Goal: Communication & Community: Answer question/provide support

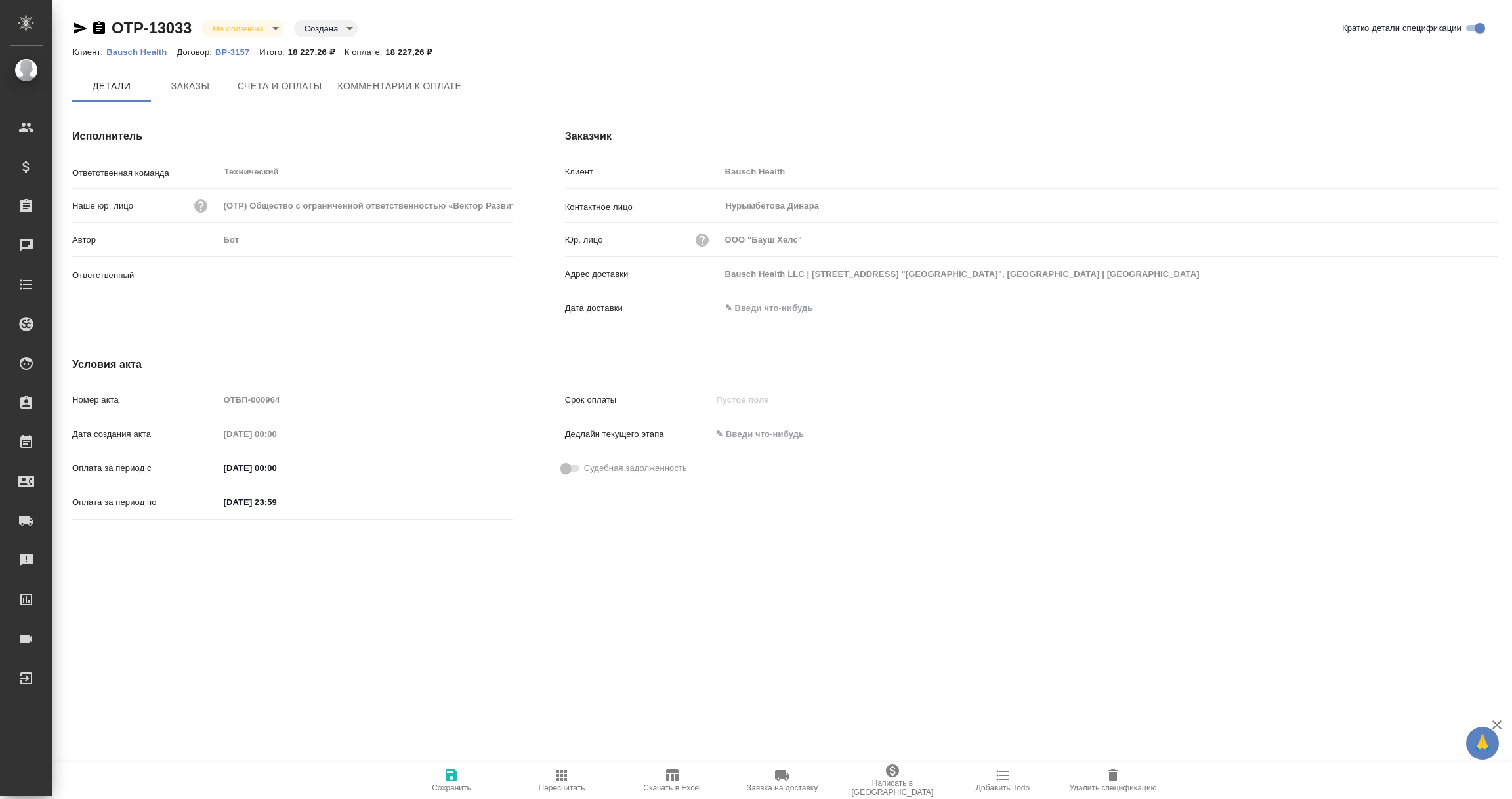
type input "[PERSON_NAME]"
click at [771, 313] on input "text" at bounding box center [778, 309] width 115 height 19
click at [1462, 305] on icon "button" at bounding box center [1458, 308] width 15 height 15
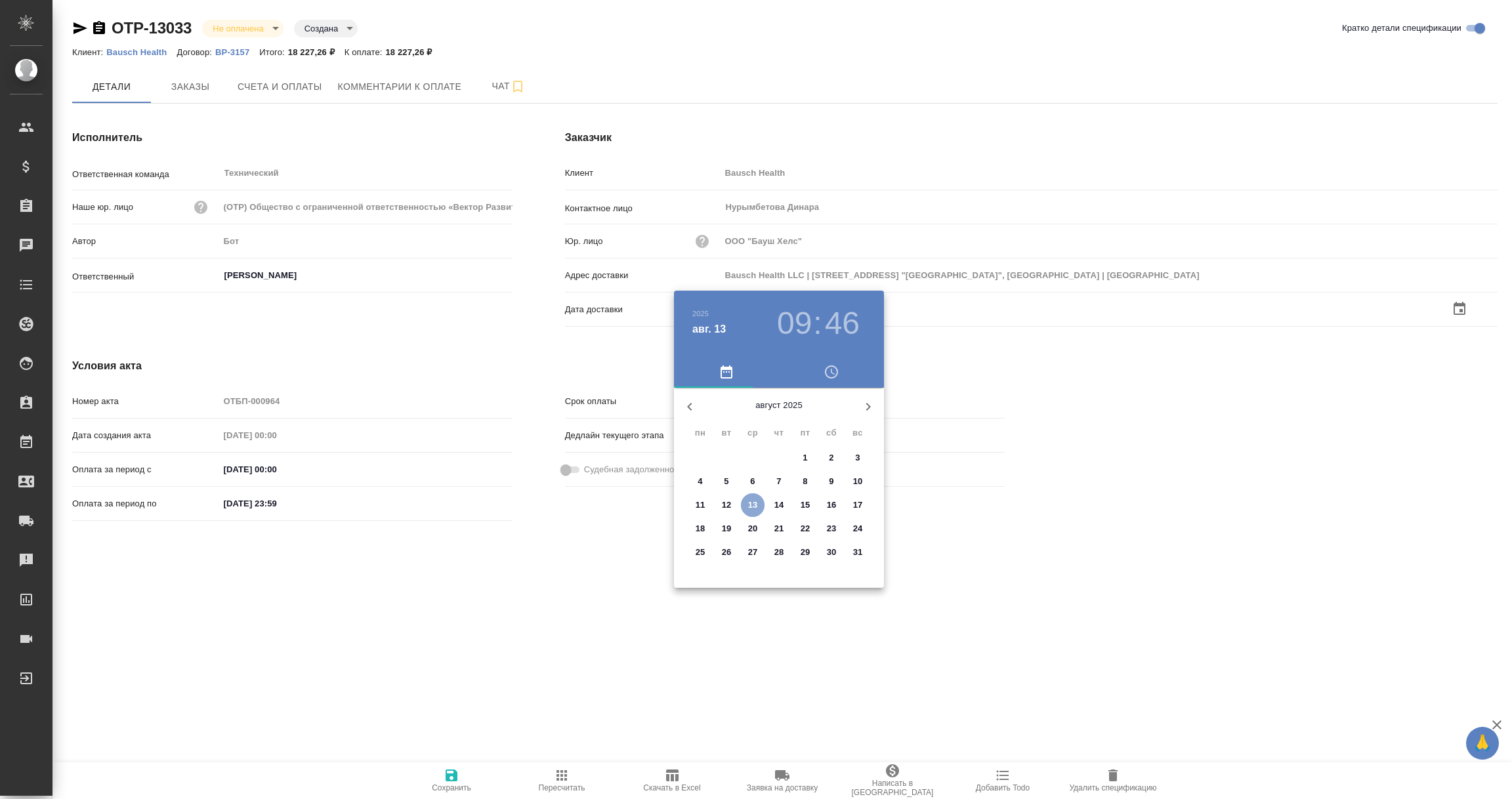
click at [750, 506] on p "13" at bounding box center [753, 505] width 10 height 13
type input "13.08.2025 09:46"
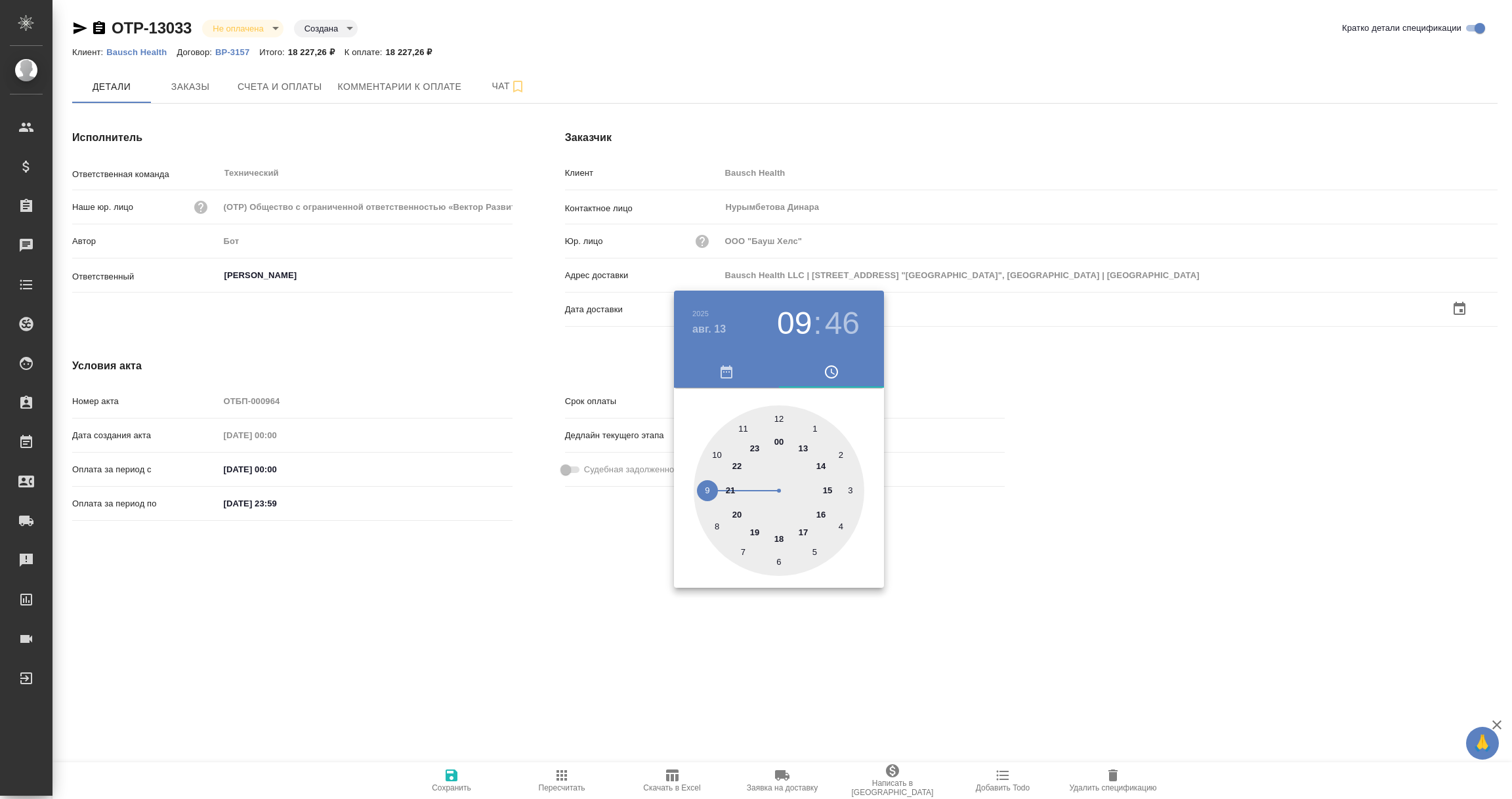
click at [584, 649] on div at bounding box center [756, 399] width 1512 height 799
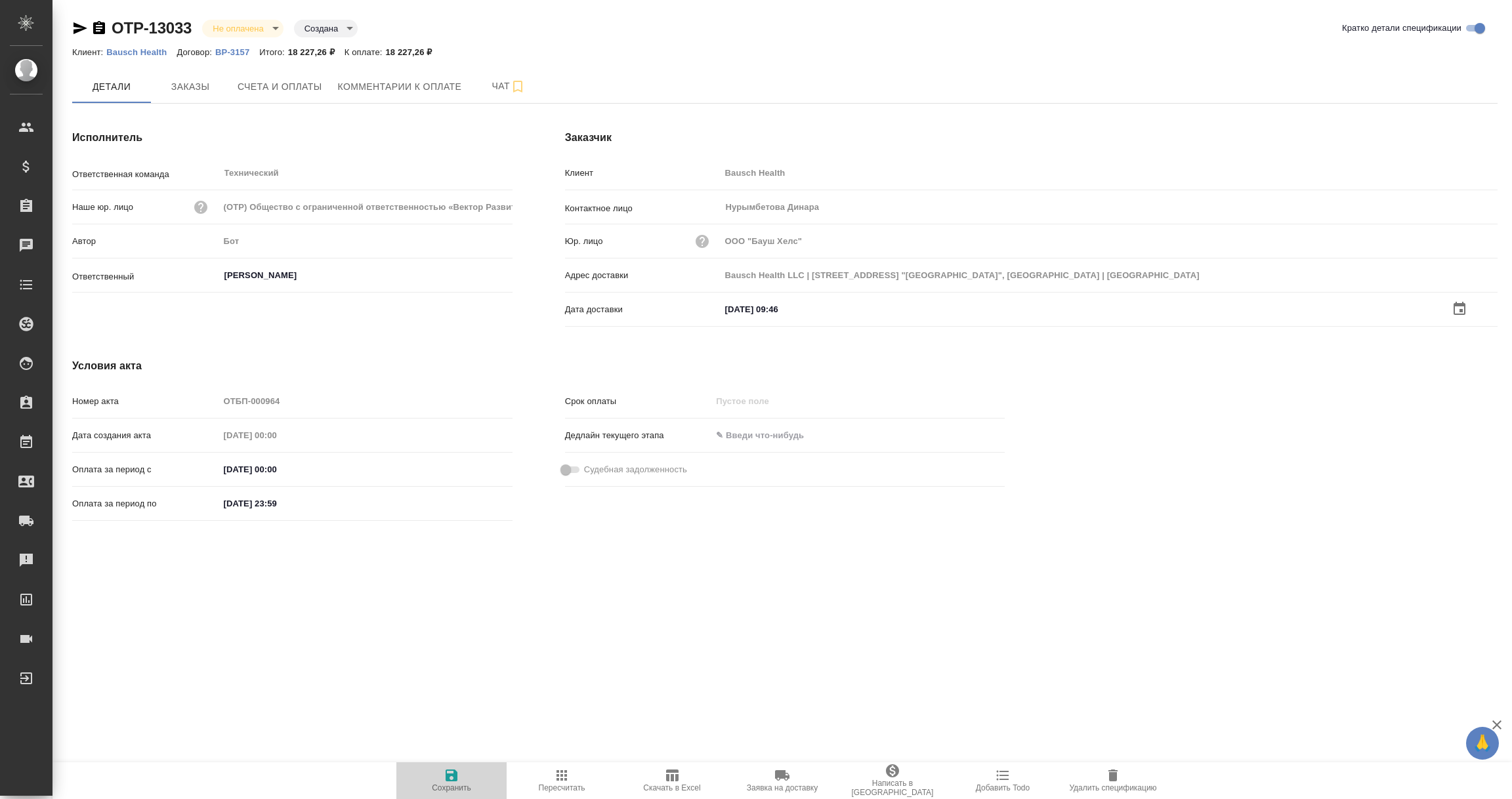
click at [458, 778] on icon "button" at bounding box center [451, 775] width 15 height 15
click at [784, 306] on input "text" at bounding box center [777, 307] width 115 height 19
click at [1464, 304] on icon "button" at bounding box center [1459, 307] width 12 height 13
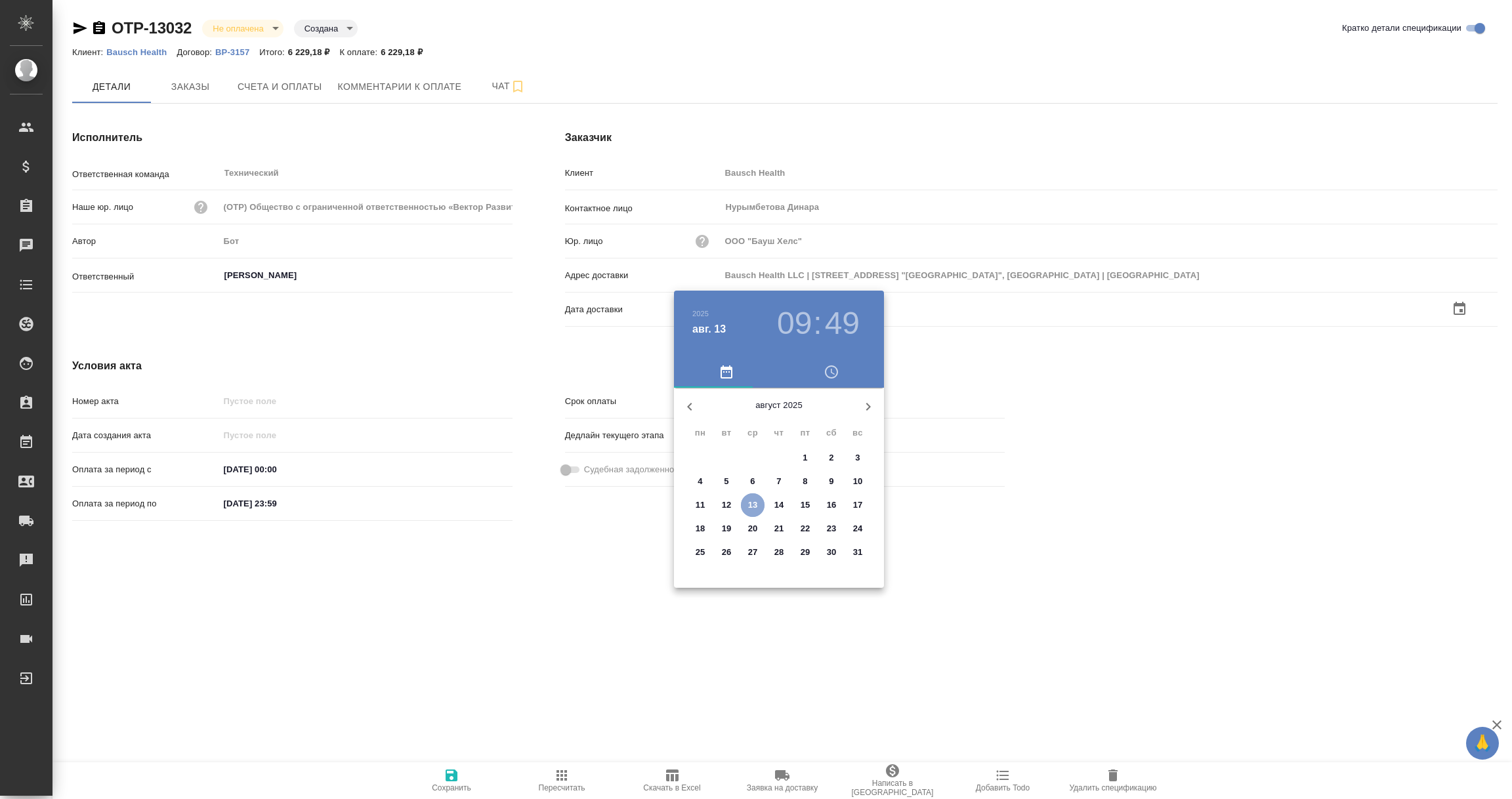
click at [755, 505] on p "13" at bounding box center [753, 505] width 10 height 13
type input "[DATE] 09:49"
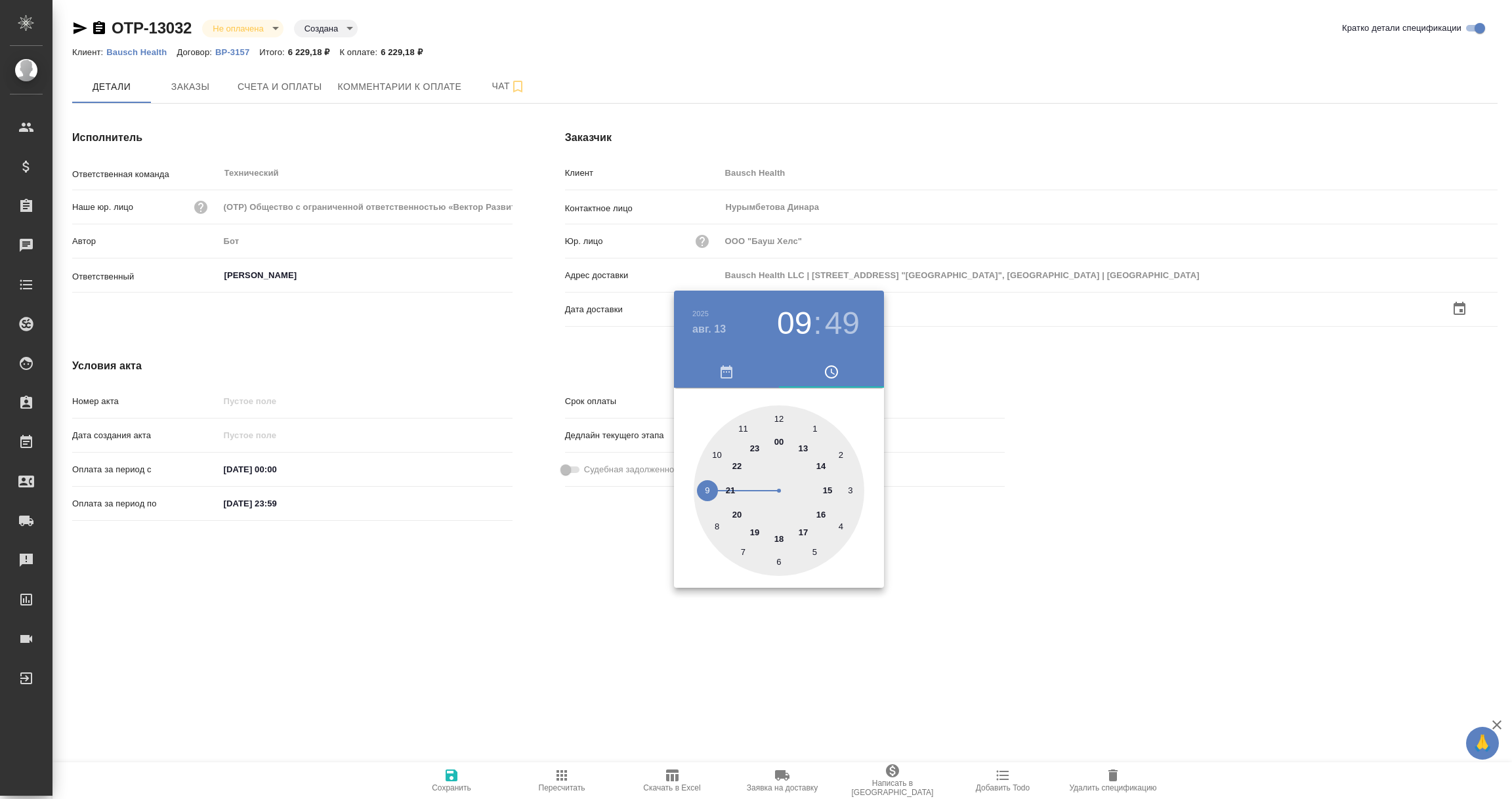
click at [672, 607] on div at bounding box center [756, 399] width 1512 height 799
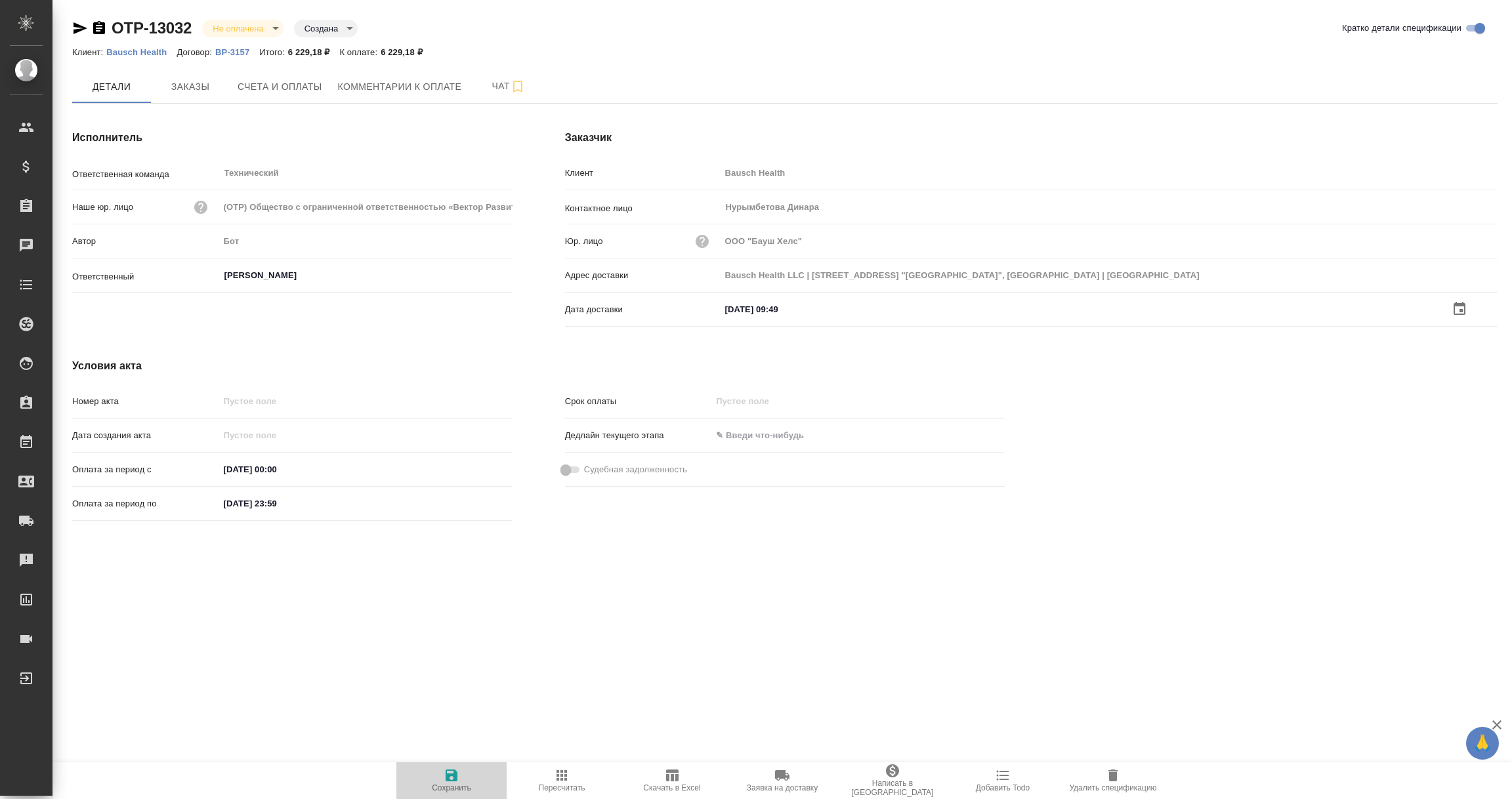
click at [458, 779] on icon "button" at bounding box center [451, 775] width 15 height 15
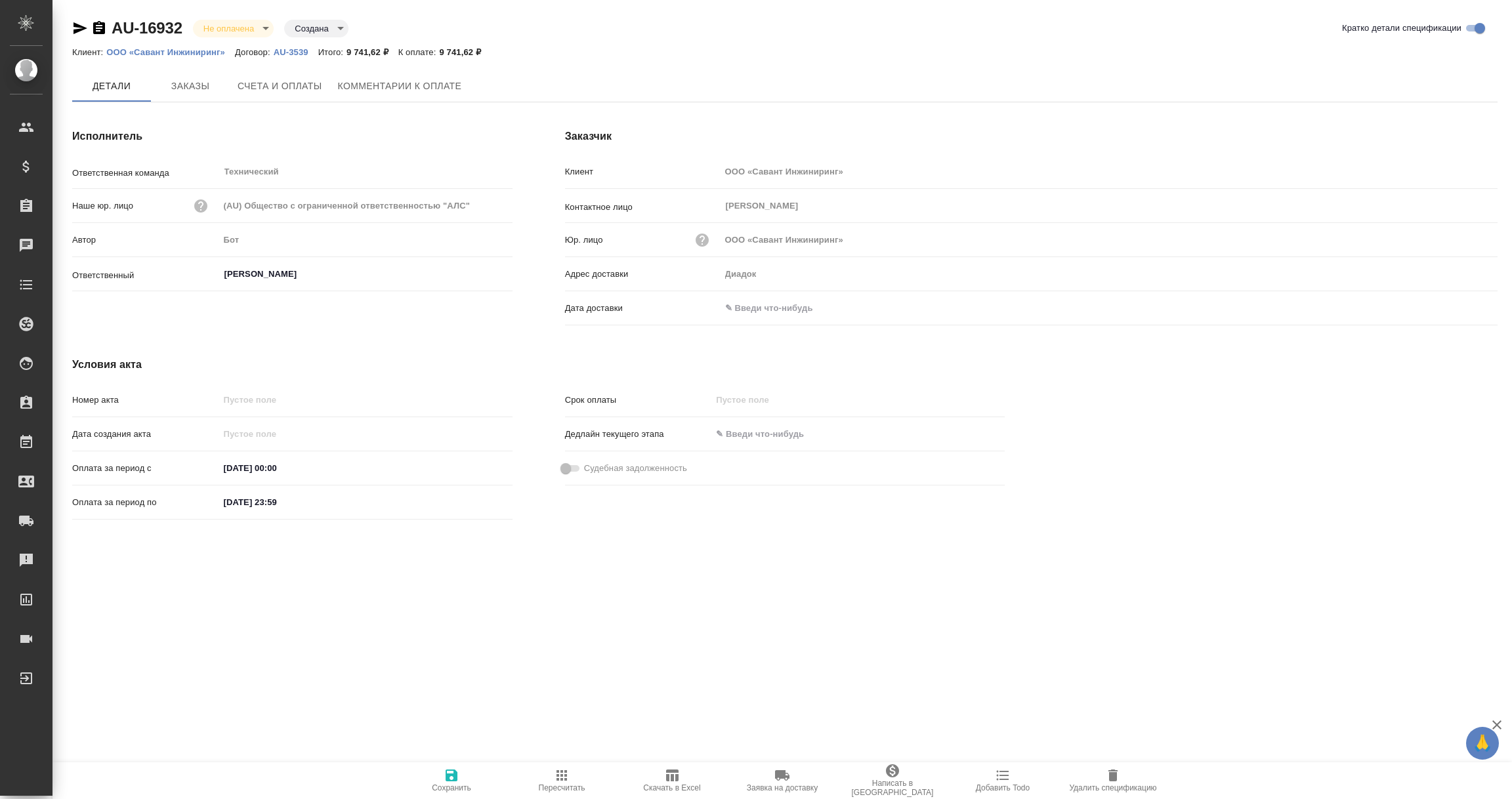
click at [763, 301] on input "text" at bounding box center [777, 307] width 115 height 19
click at [1455, 309] on icon "button" at bounding box center [1458, 308] width 15 height 15
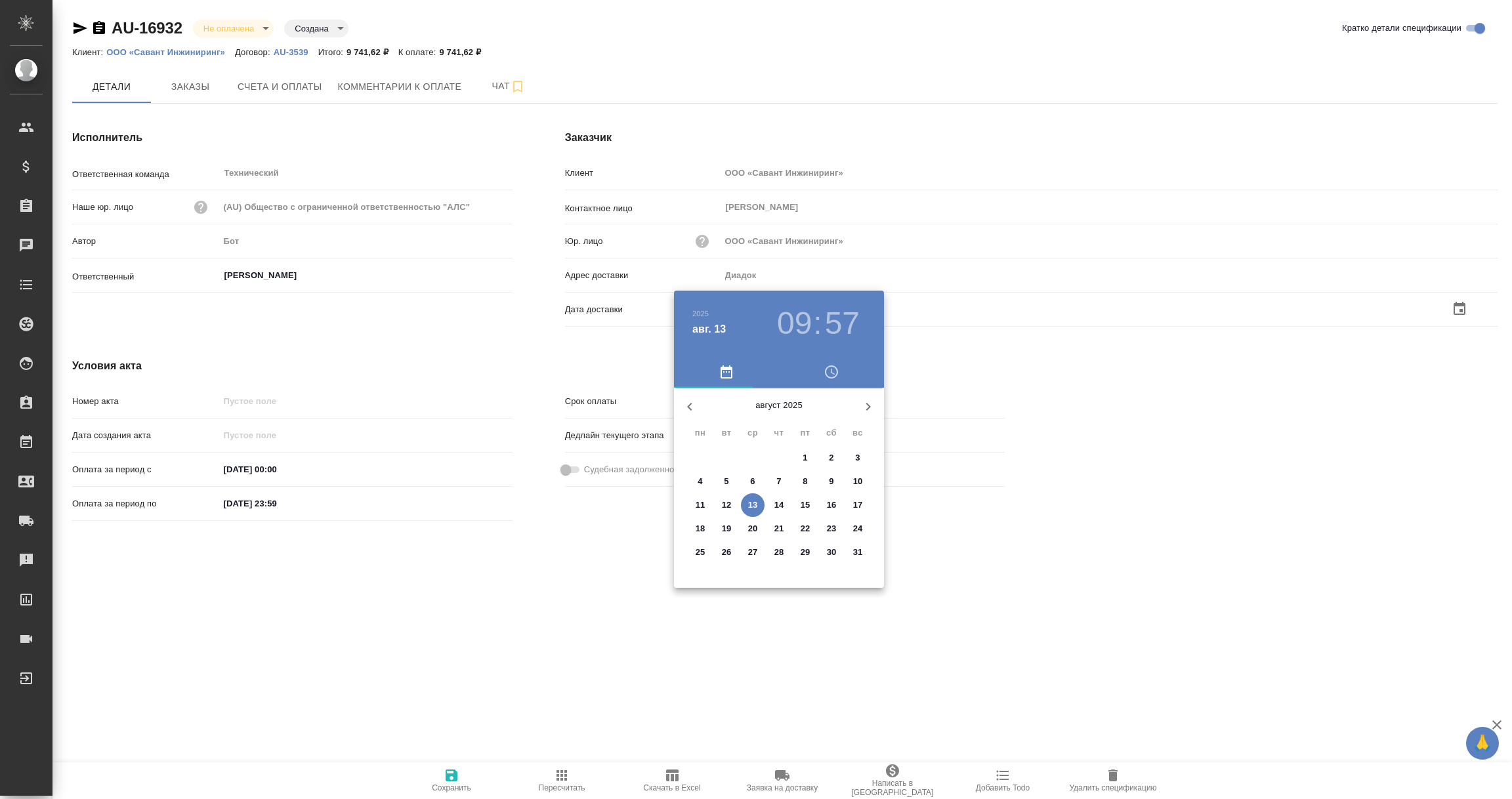
click at [750, 498] on p "13" at bounding box center [753, 505] width 10 height 13
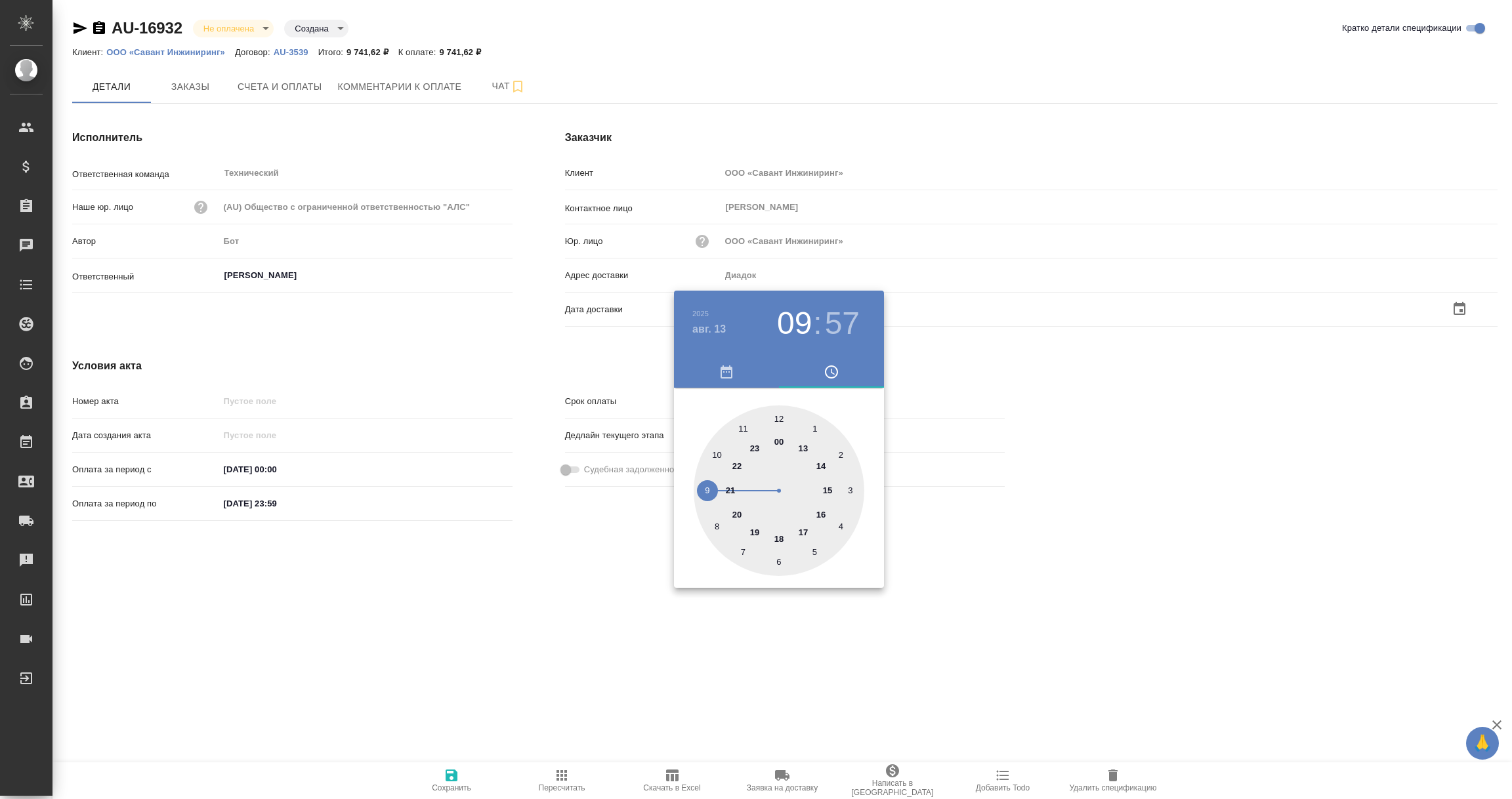
type input "13.08.2025 09:57"
click at [597, 649] on div at bounding box center [756, 399] width 1512 height 799
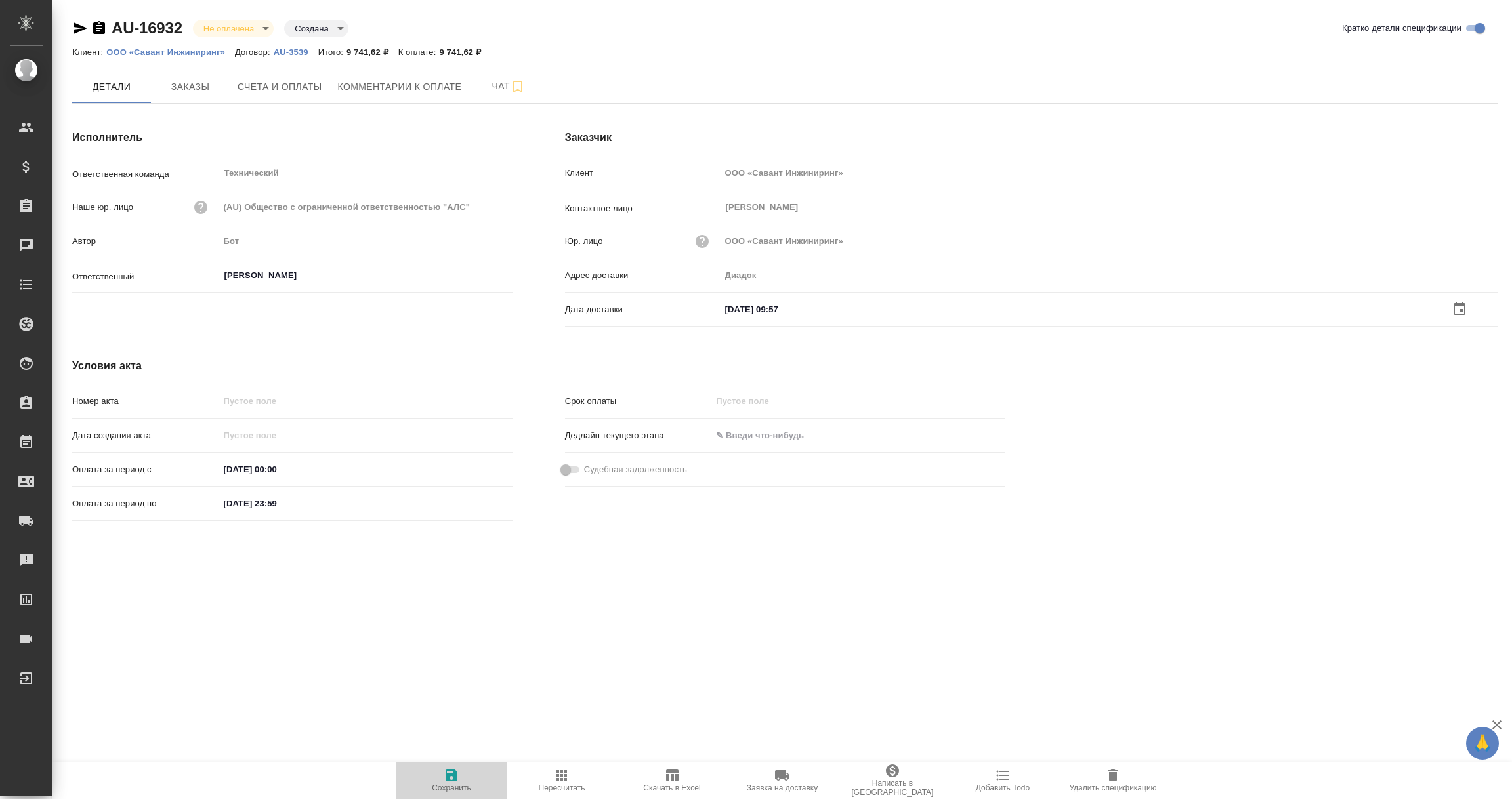
click at [456, 782] on icon "button" at bounding box center [451, 775] width 15 height 15
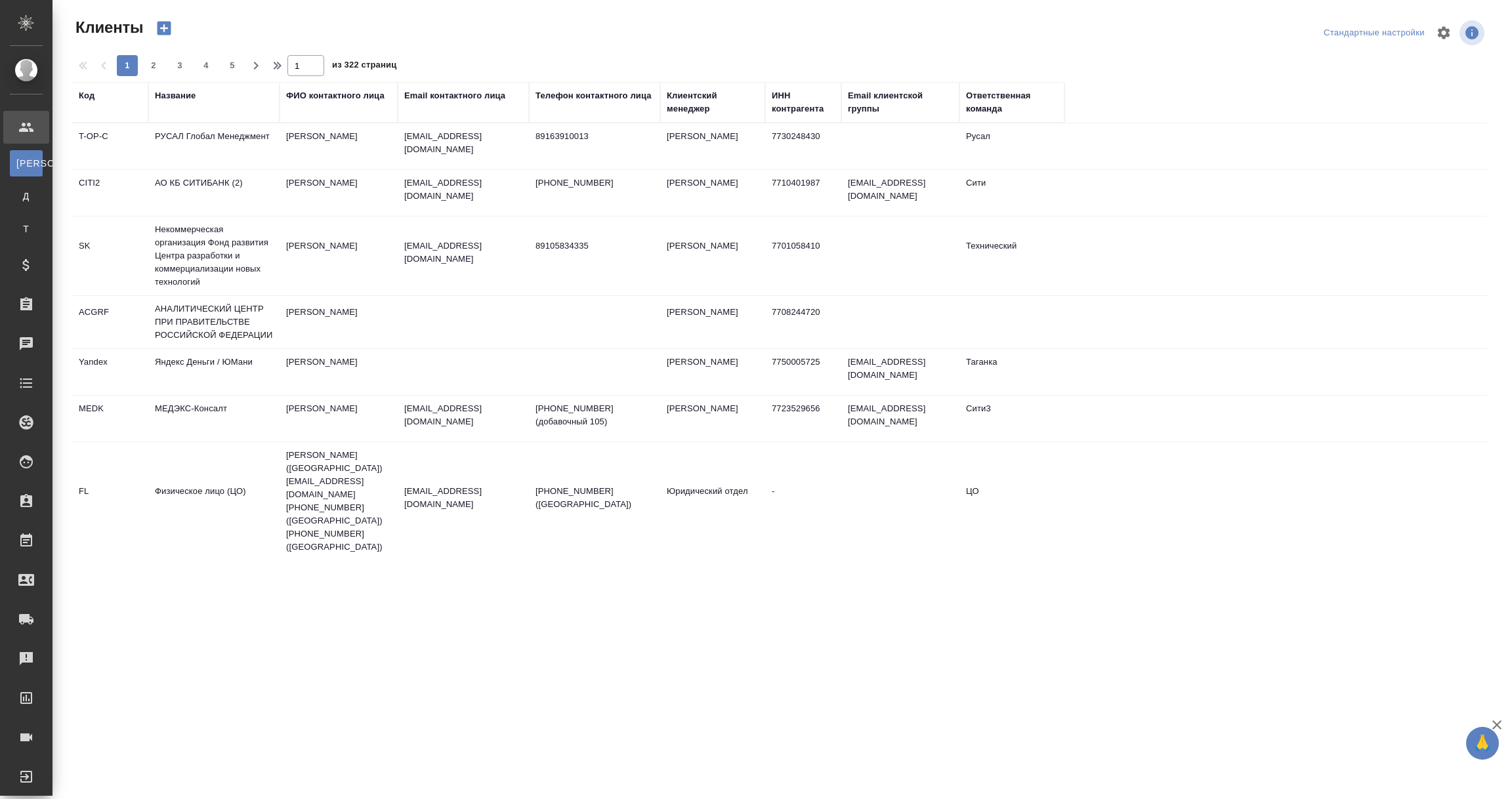
select select "RU"
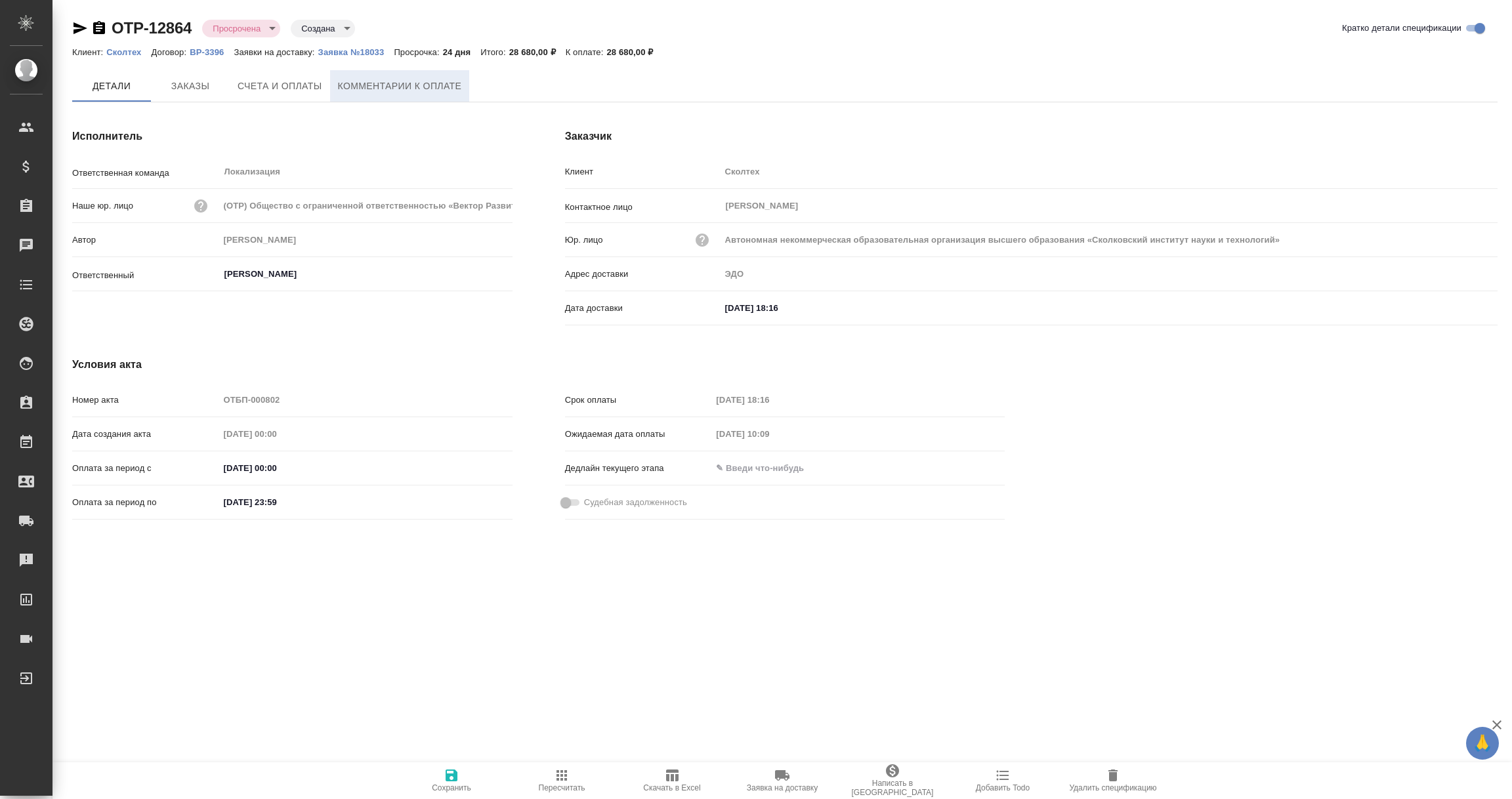
drag, startPoint x: 0, startPoint y: 0, endPoint x: 414, endPoint y: 85, distance: 422.6
click at [414, 85] on span "Комментарии к оплате" at bounding box center [400, 86] width 124 height 16
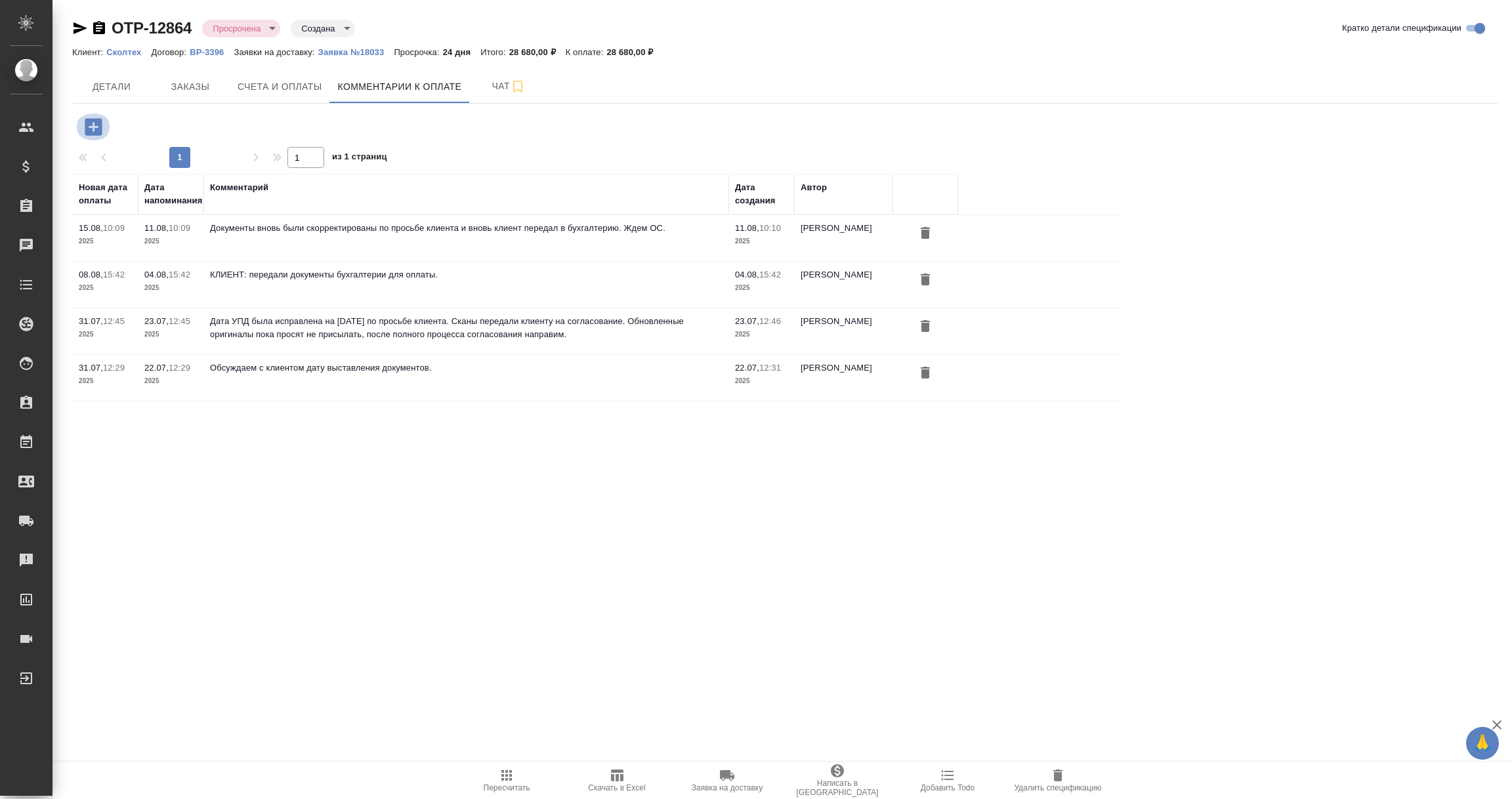
click at [101, 124] on icon "button" at bounding box center [93, 126] width 17 height 17
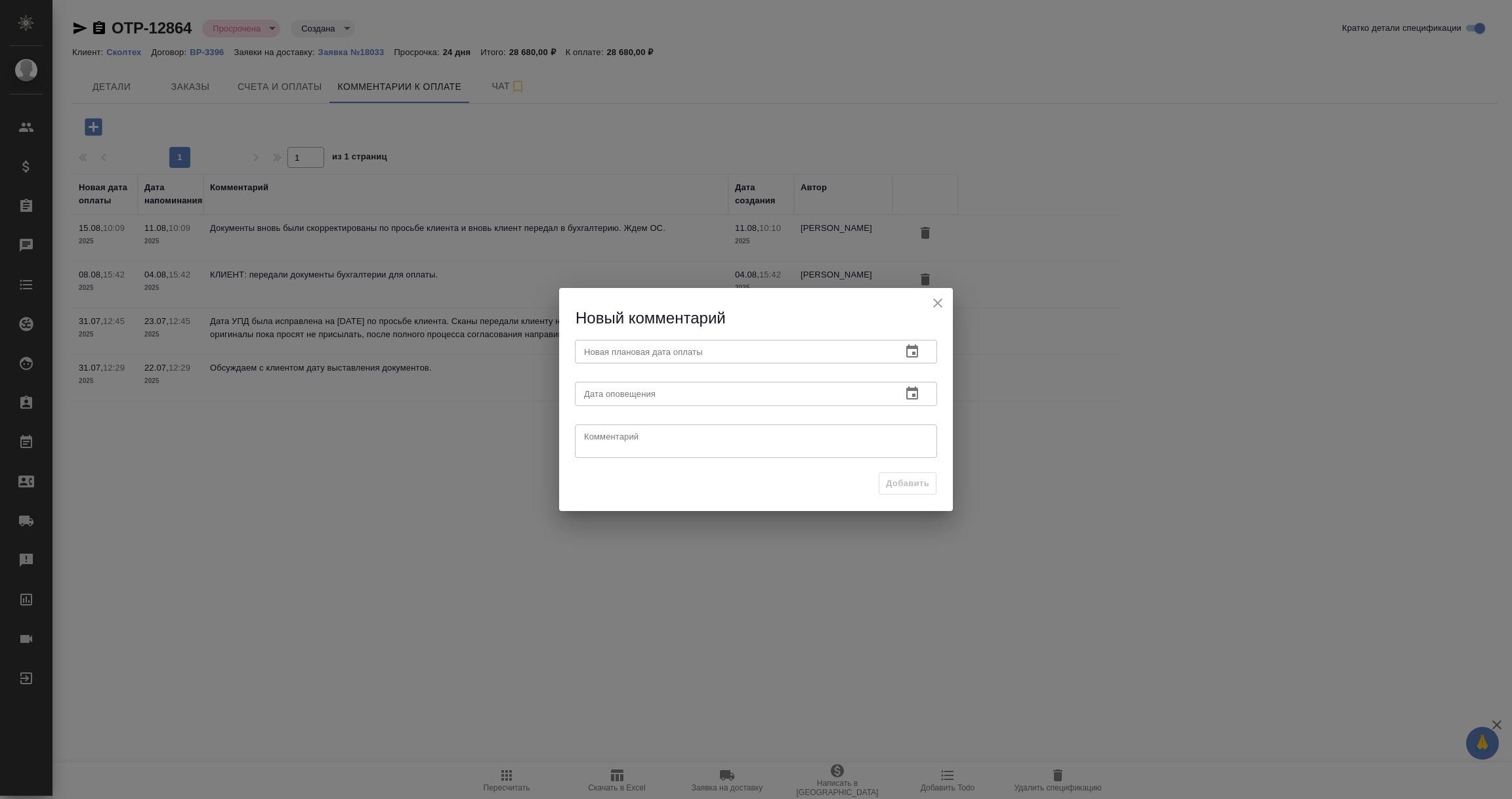
click at [915, 345] on icon "button" at bounding box center [912, 351] width 12 height 13
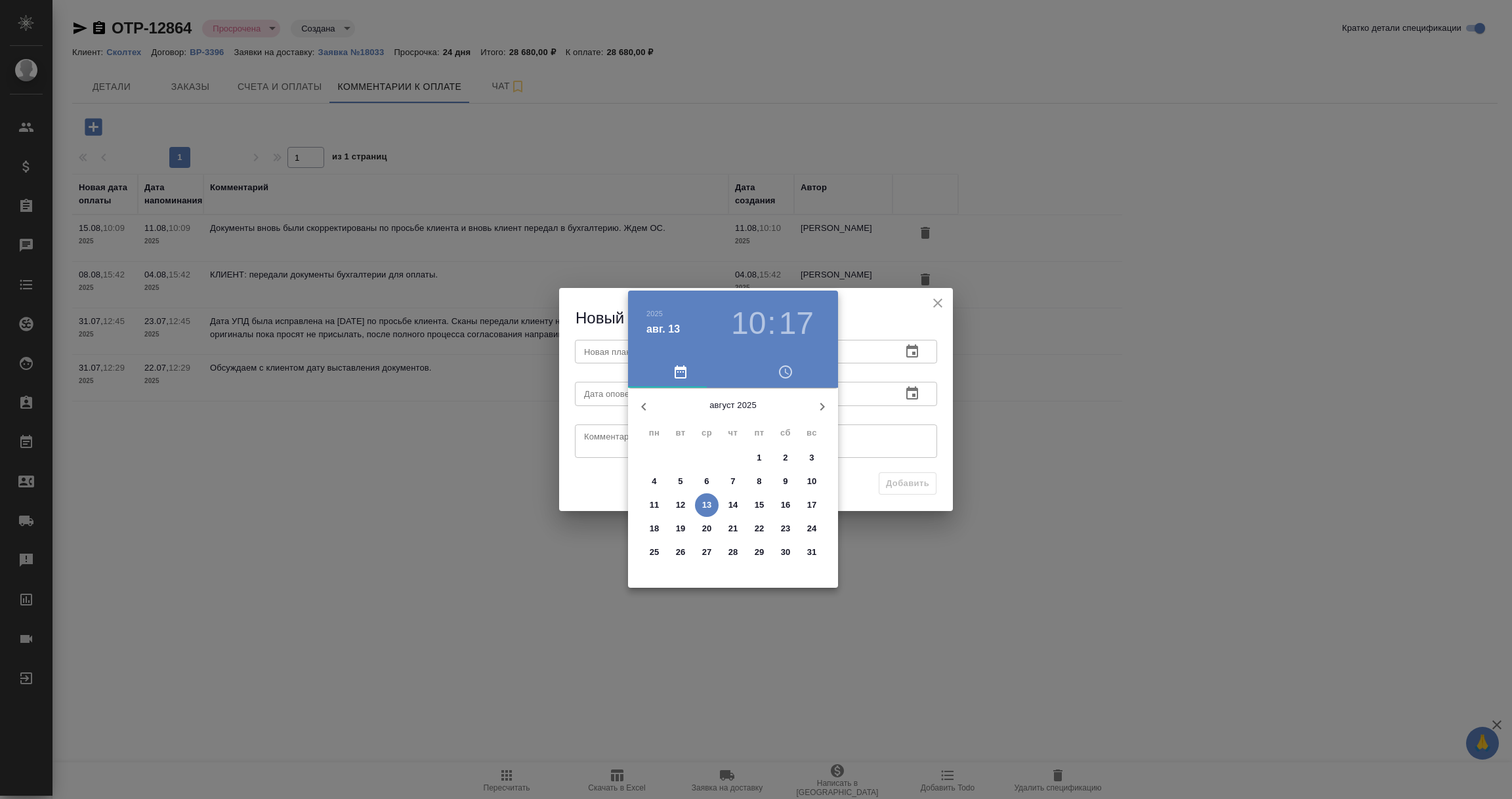
click at [757, 529] on p "22" at bounding box center [759, 529] width 10 height 13
type input "22.08.2025 10:17"
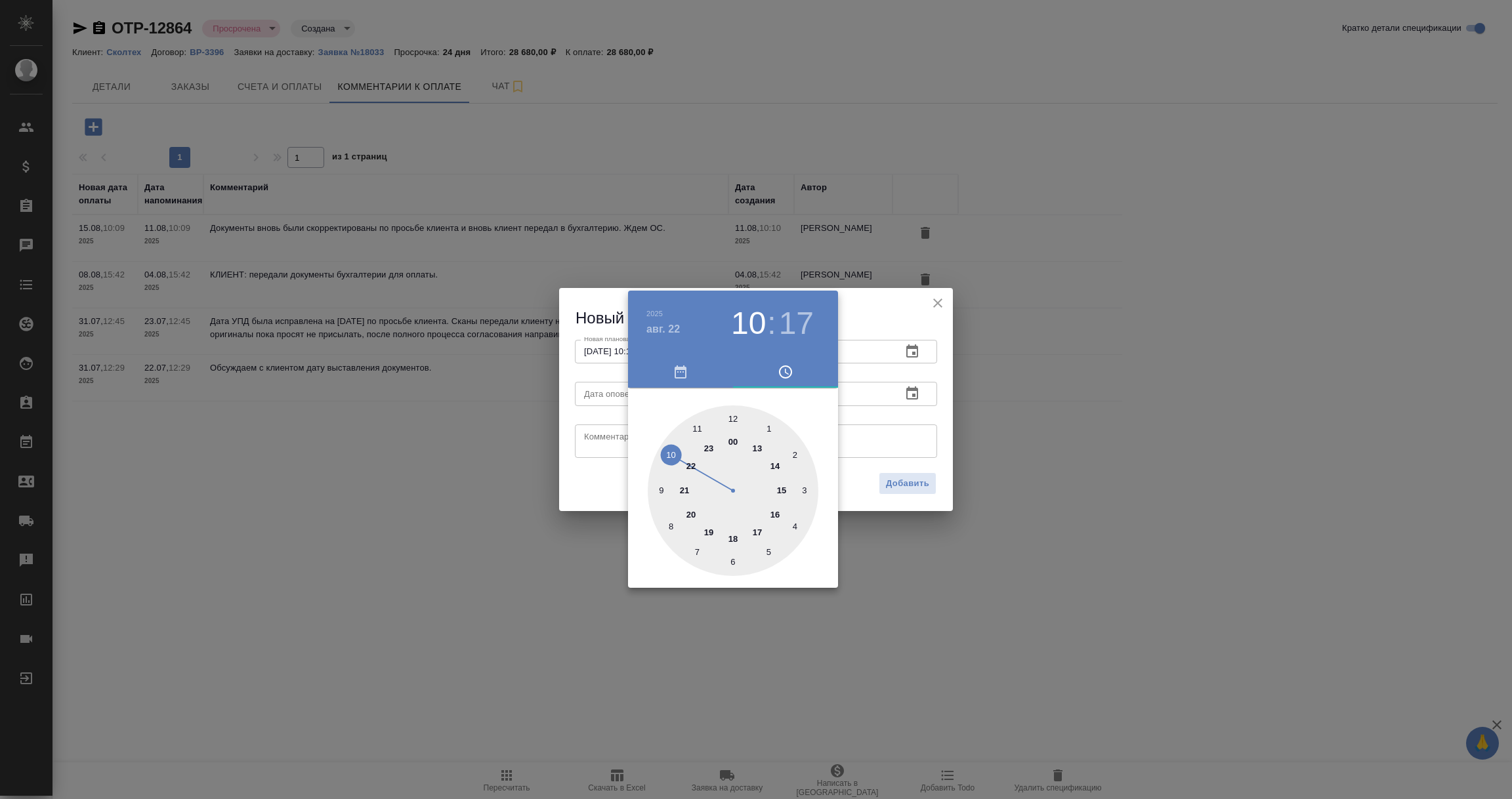
click at [931, 417] on div at bounding box center [756, 399] width 1512 height 799
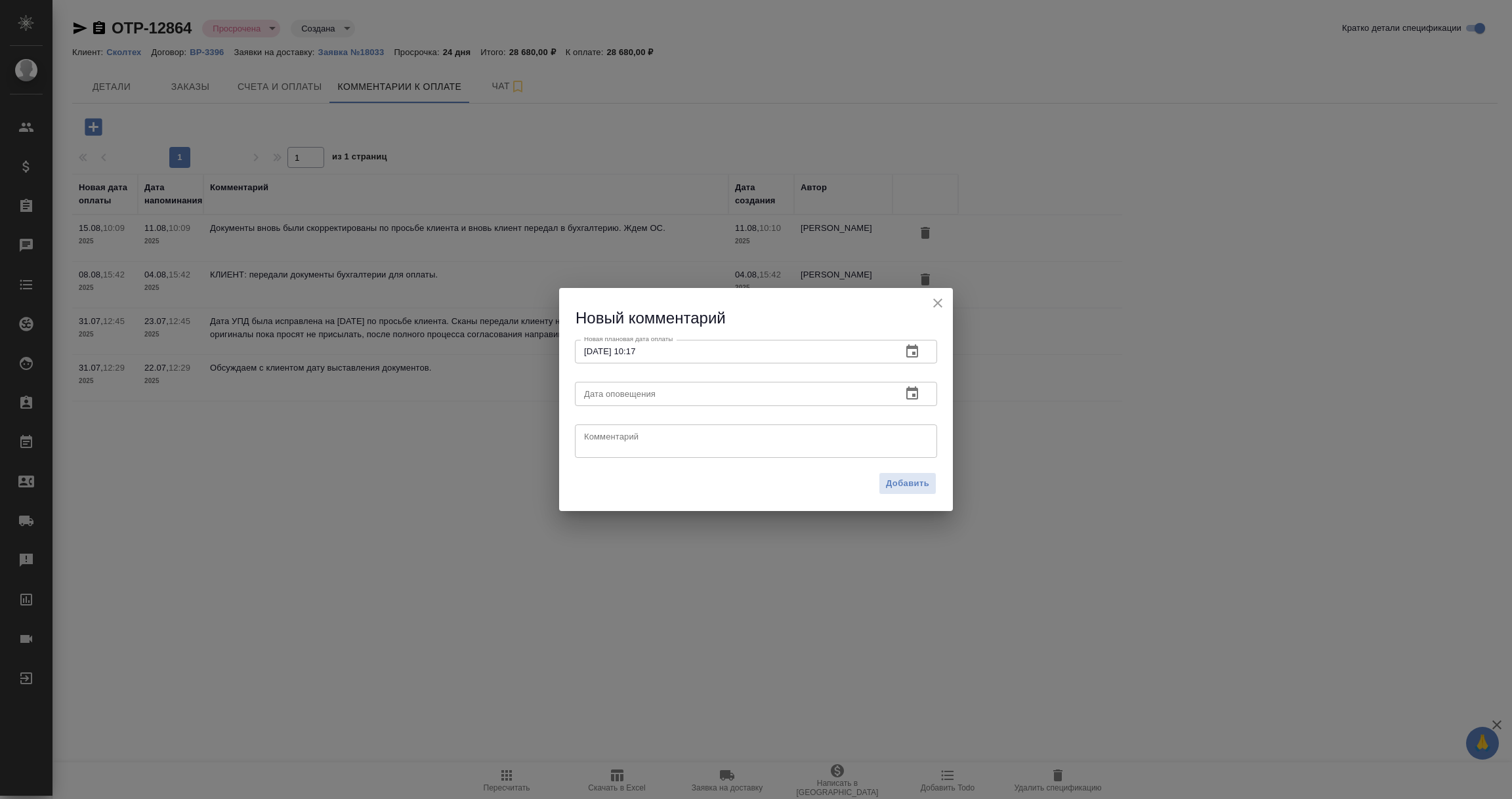
click at [908, 395] on icon "button" at bounding box center [911, 393] width 15 height 15
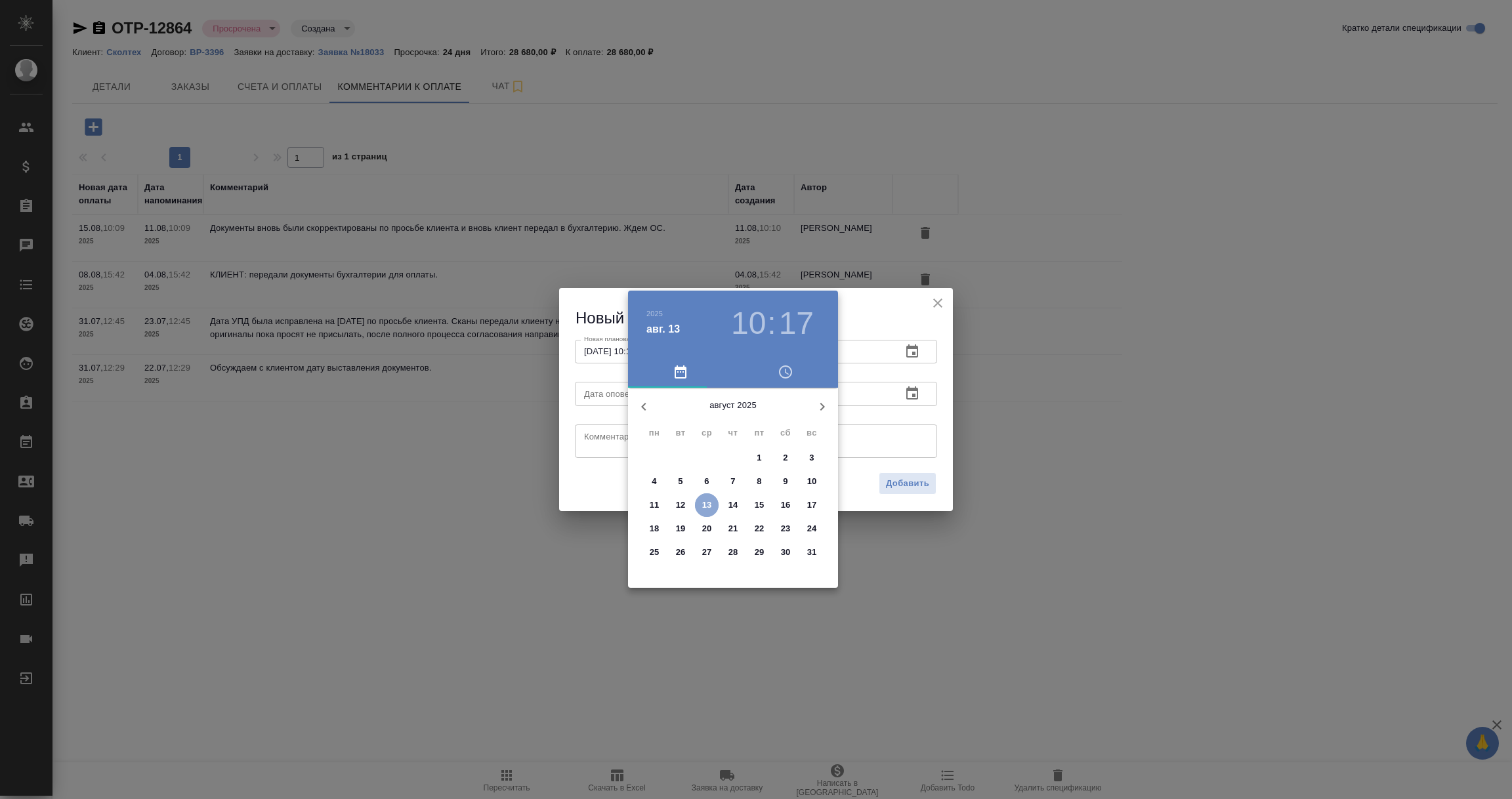
click at [704, 502] on p "13" at bounding box center [707, 505] width 10 height 13
type input "13.08.2025 10:17"
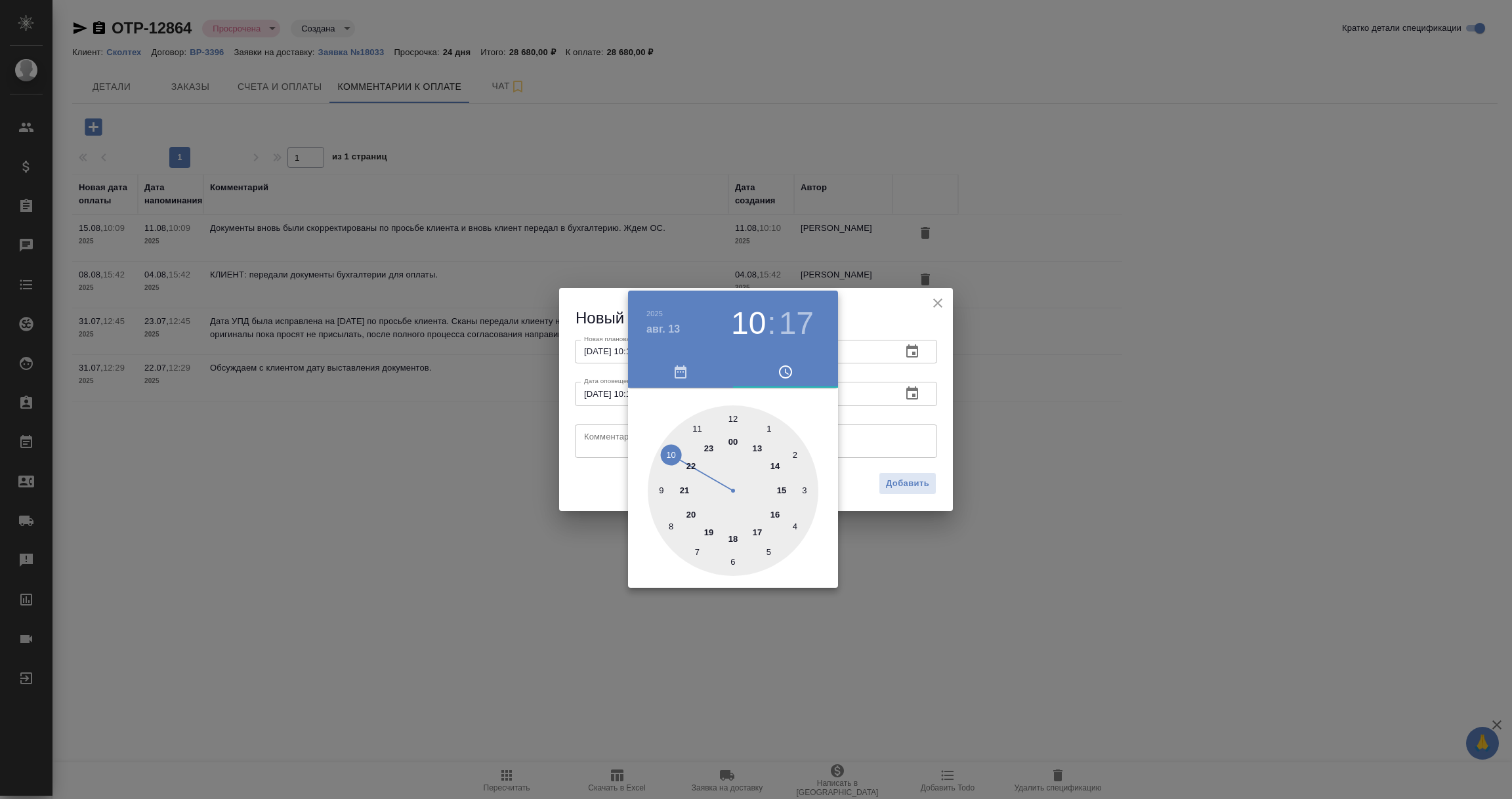
click at [585, 442] on div at bounding box center [756, 399] width 1512 height 799
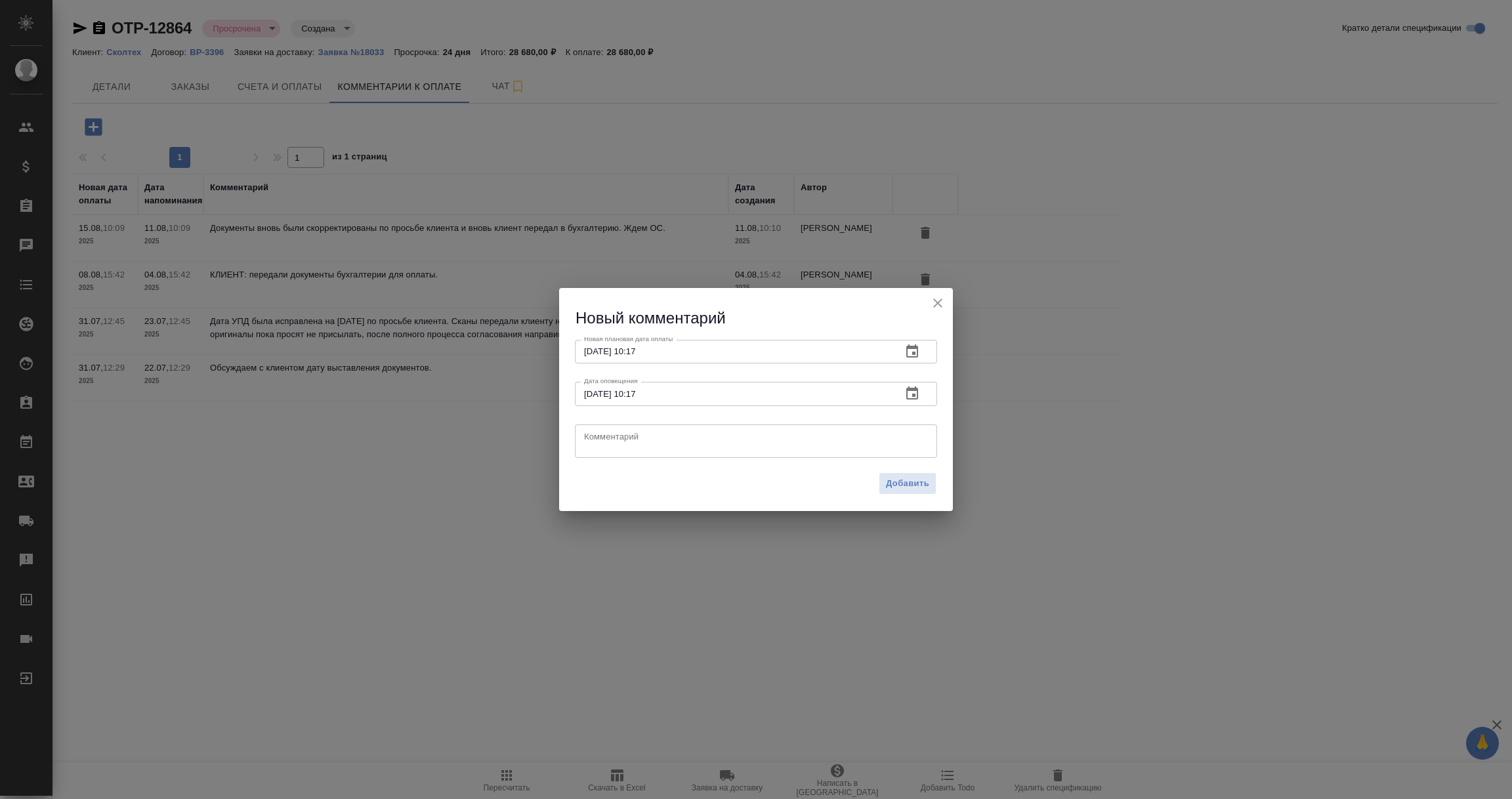
click at [585, 441] on textarea at bounding box center [755, 441] width 344 height 20
type textarea "R"
paste textarea "Екатерина, добрый день! Документы приняты, спасибо. Ожидаем оплаты со стороны к…"
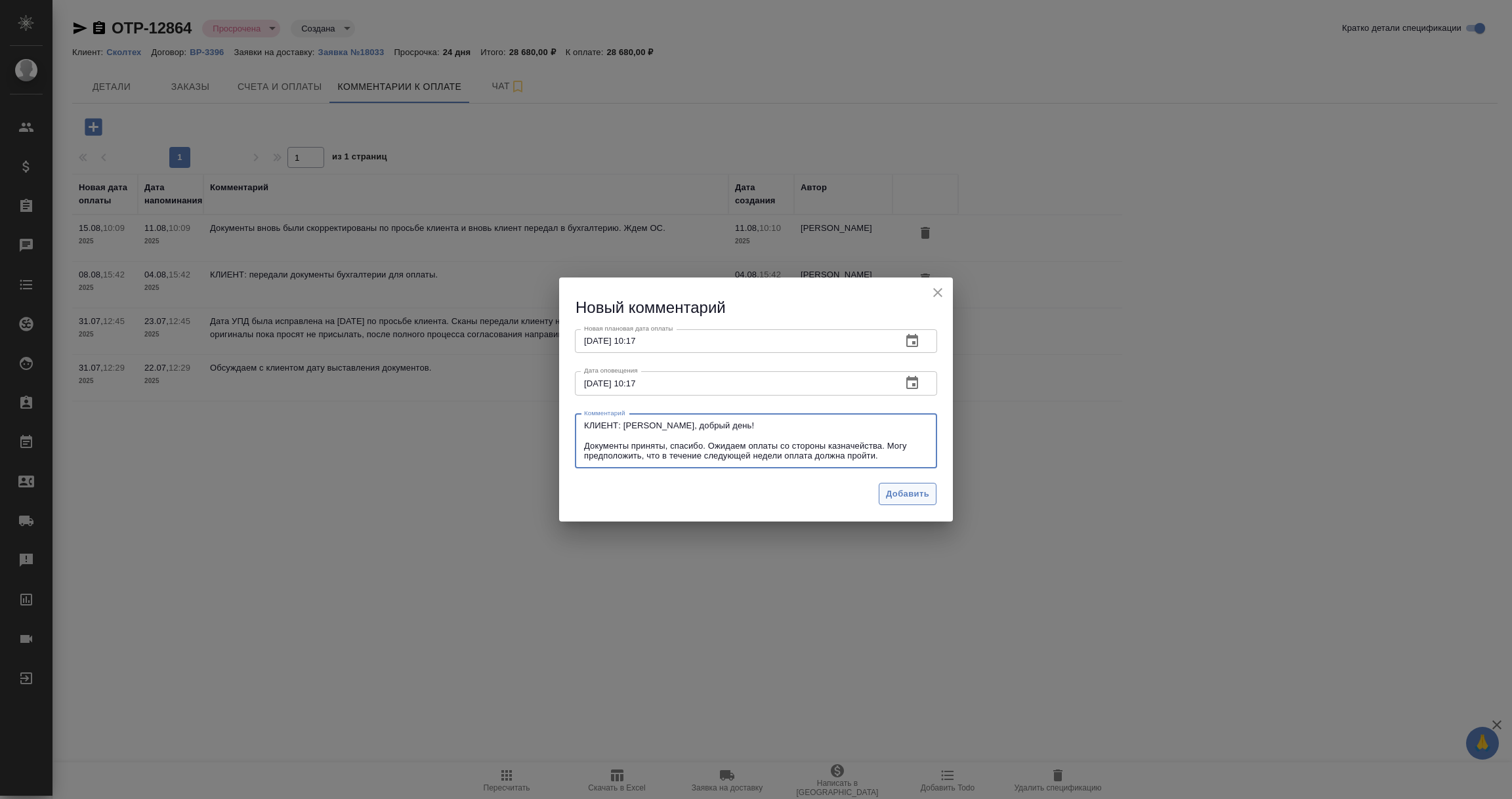
type textarea "КЛИЕНТ: Екатерина, добрый день! Документы приняты, спасибо. Ожидаем оплаты со с…"
click at [923, 491] on span "Добавить" at bounding box center [907, 494] width 43 height 15
